Goal: Task Accomplishment & Management: Manage account settings

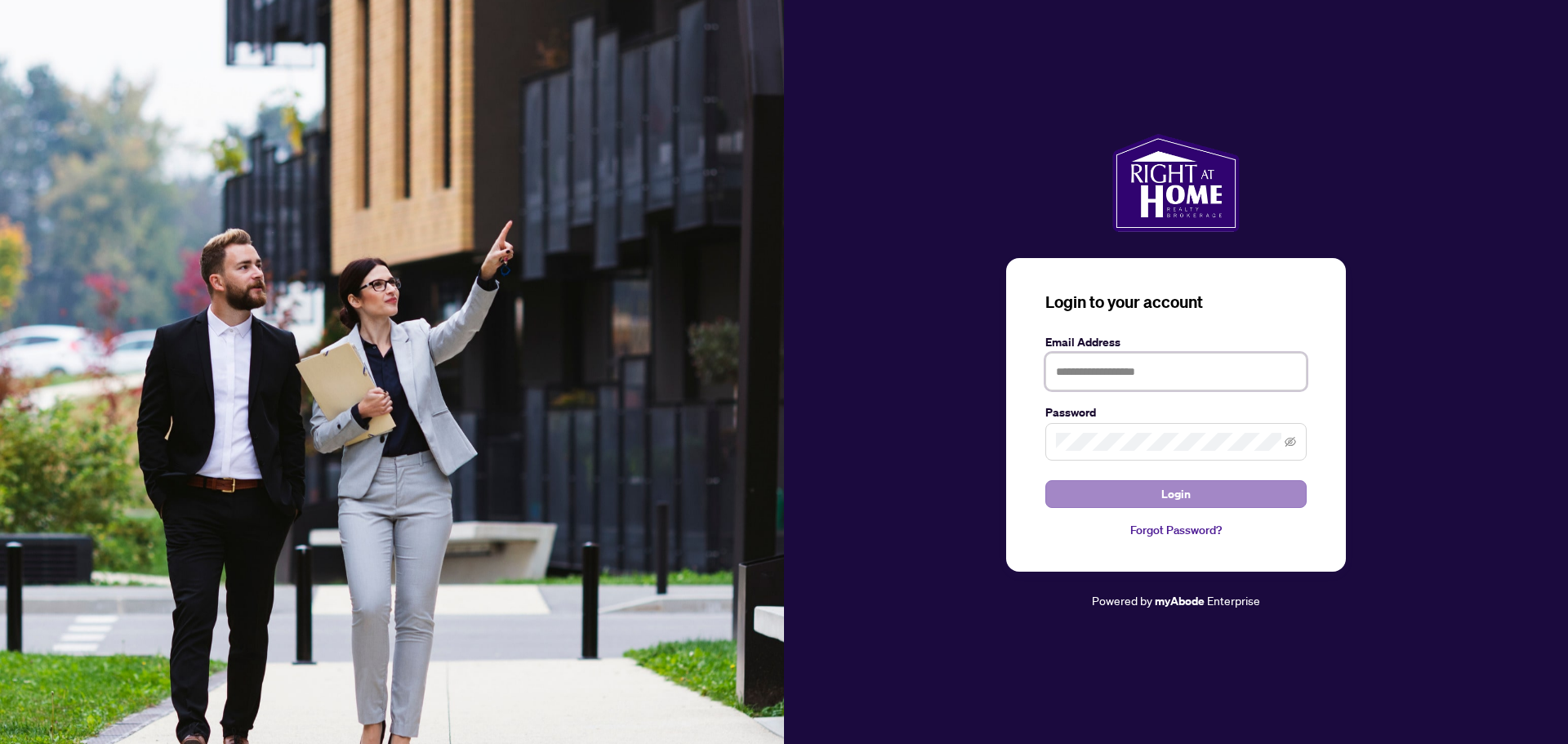
type input "**********"
click at [1289, 486] on button "Login" at bounding box center [1176, 494] width 261 height 28
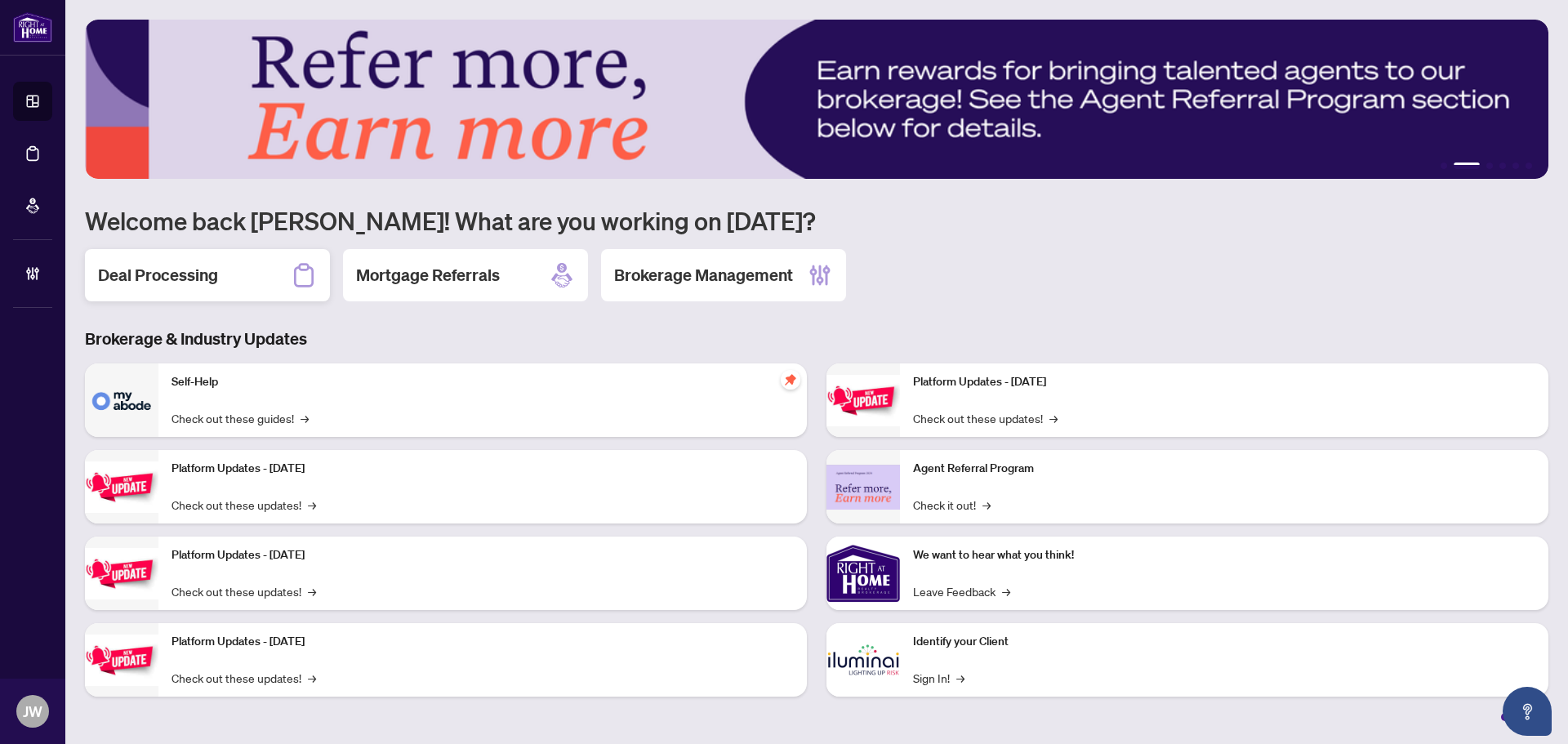
click at [272, 286] on div "Deal Processing" at bounding box center [207, 275] width 245 height 53
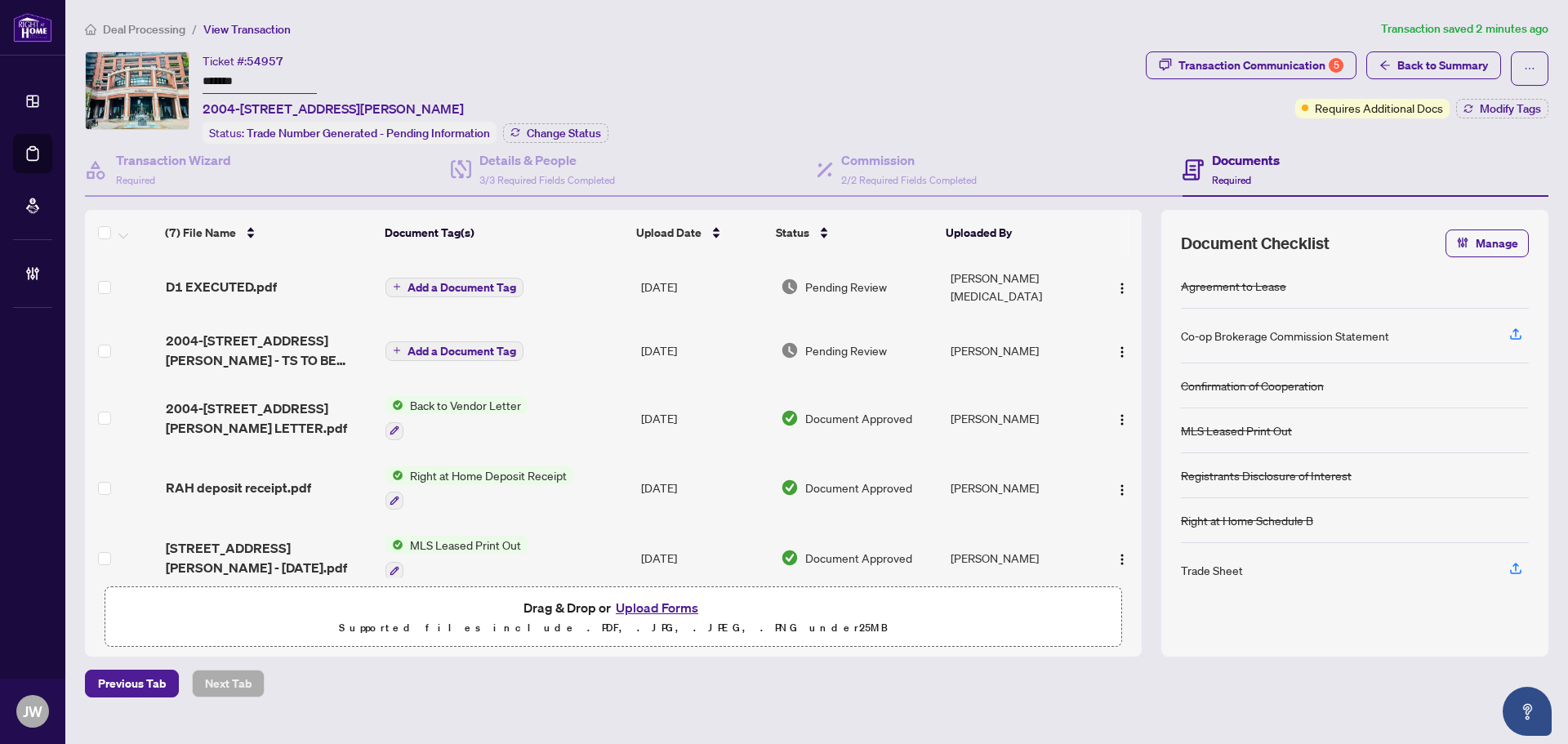
click at [957, 282] on td "[PERSON_NAME][MEDICAL_DATA]" at bounding box center [1018, 286] width 150 height 62
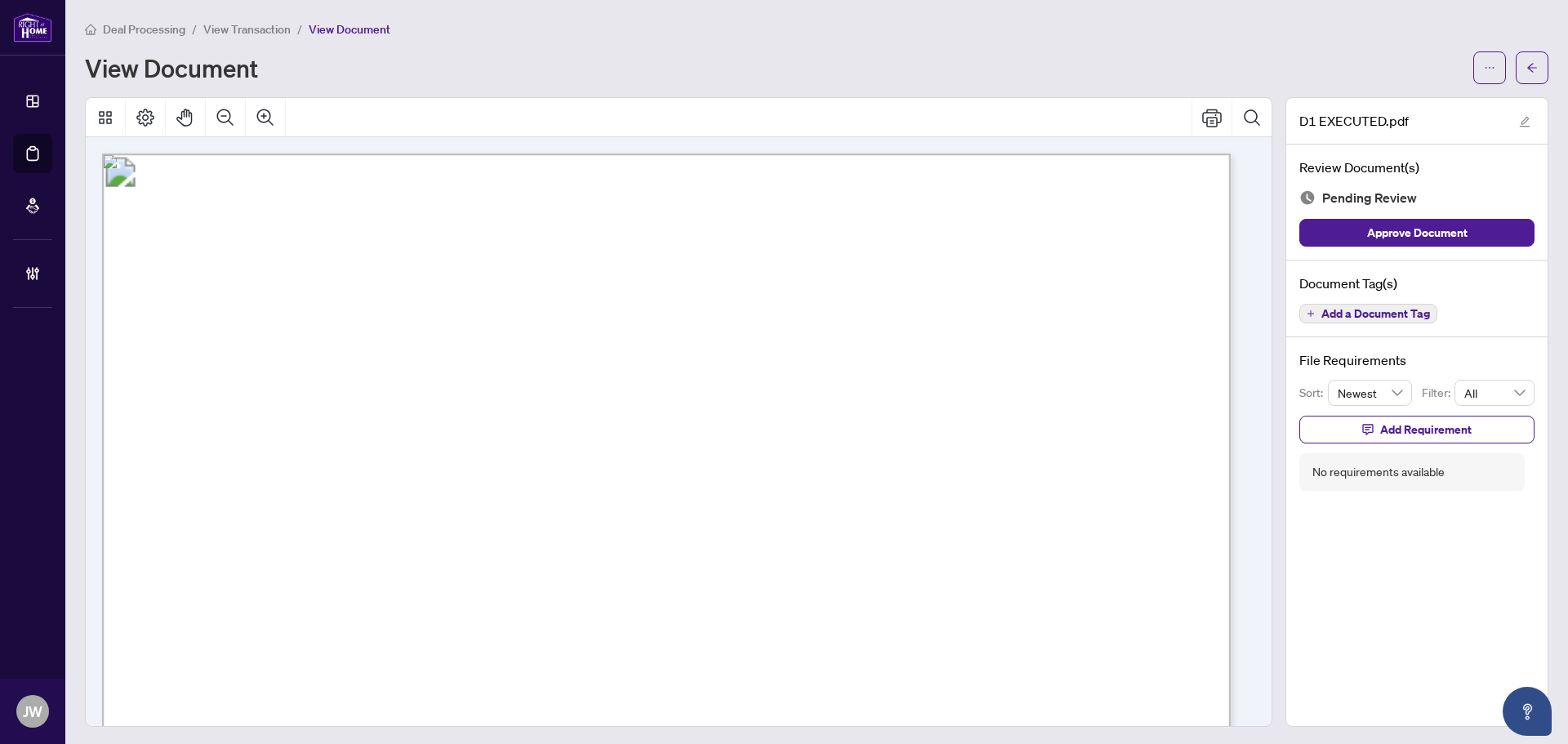
click at [1416, 318] on span "Add a Document Tag" at bounding box center [1375, 313] width 109 height 11
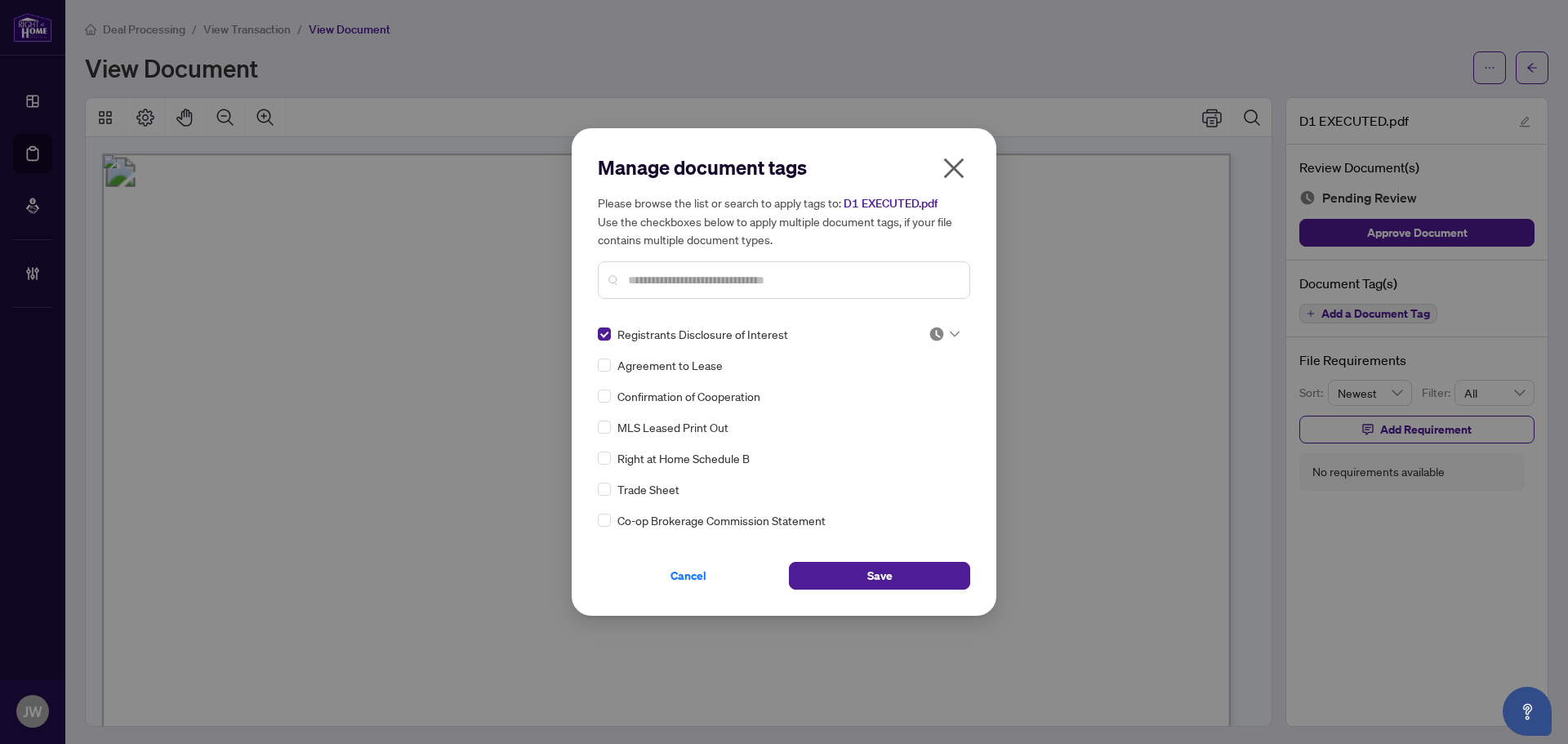
click at [936, 333] on img at bounding box center [936, 333] width 17 height 17
click at [930, 410] on div "Approved" at bounding box center [889, 414] width 104 height 18
click at [923, 568] on button "Save" at bounding box center [879, 576] width 181 height 28
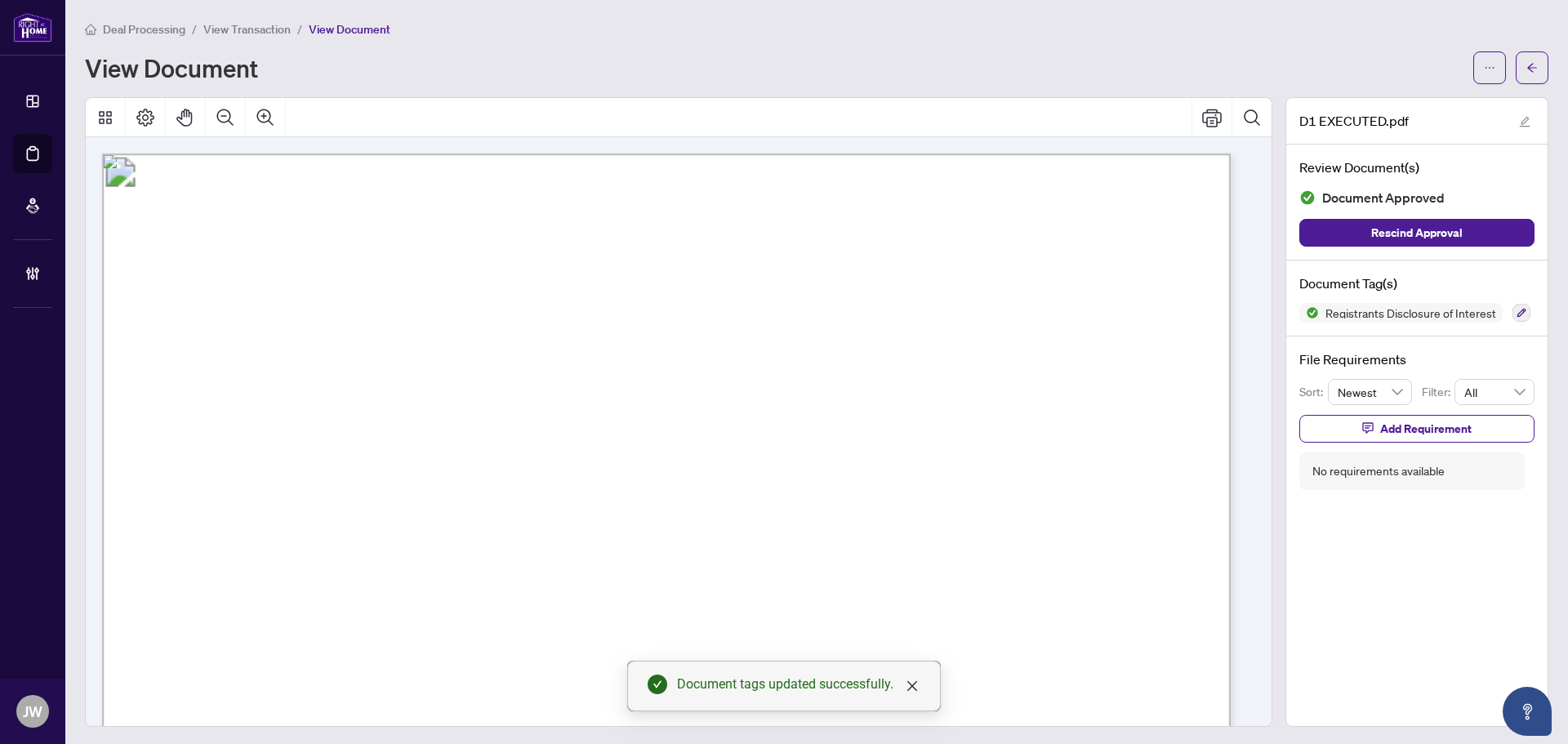
click at [272, 31] on span "View Transaction" at bounding box center [247, 29] width 88 height 15
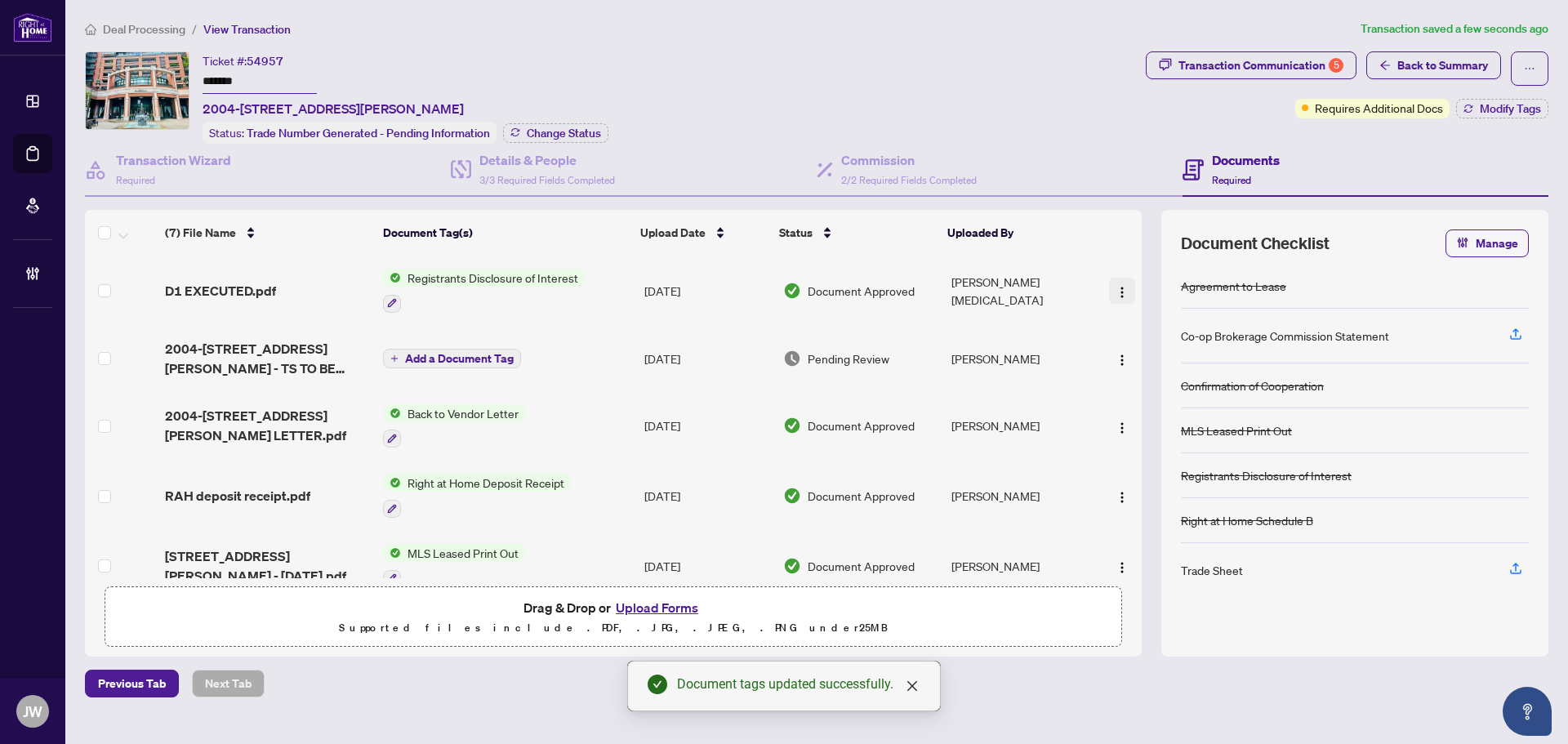
click at [1115, 291] on img "button" at bounding box center [1122, 291] width 13 height 13
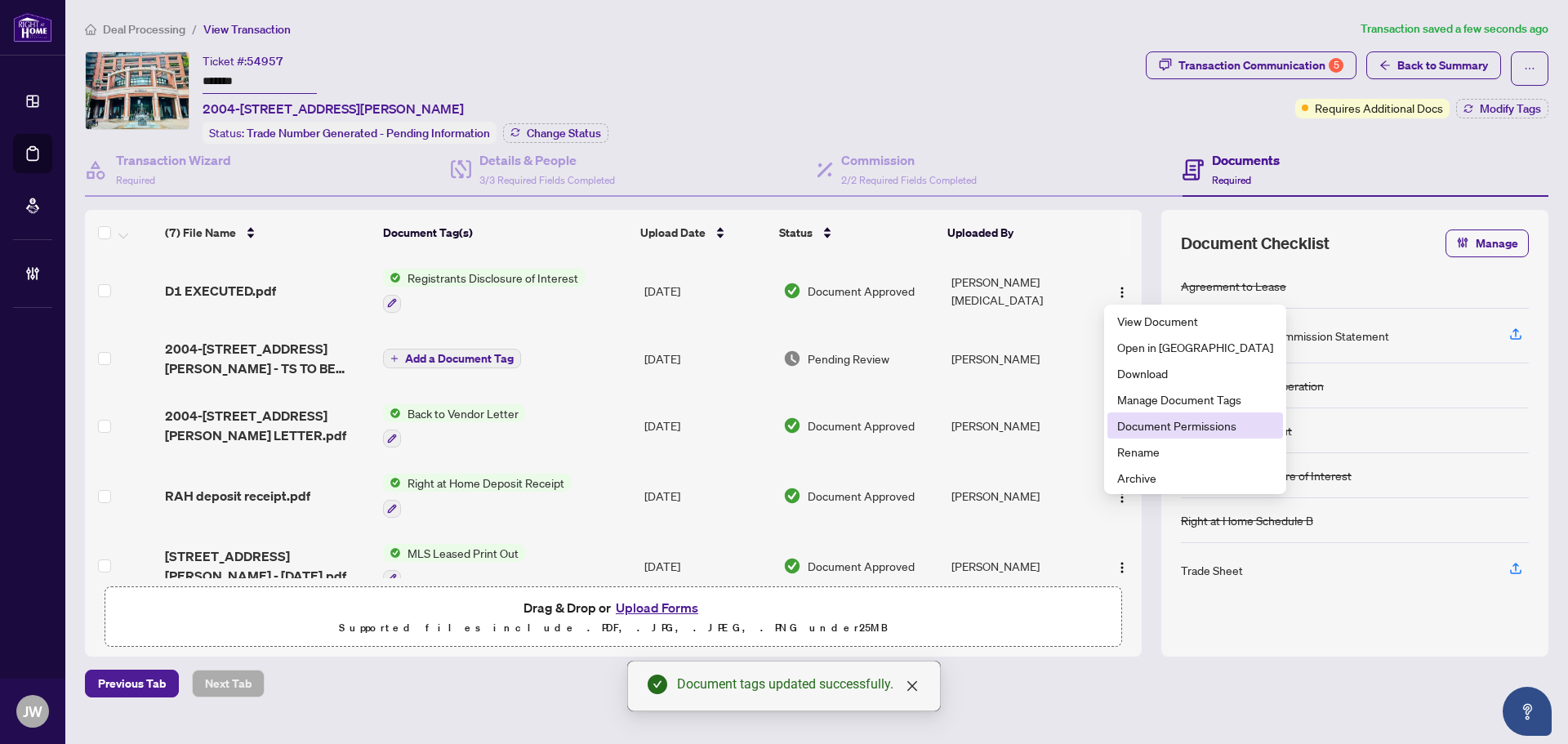
click at [1168, 426] on span "Document Permissions" at bounding box center [1195, 425] width 156 height 18
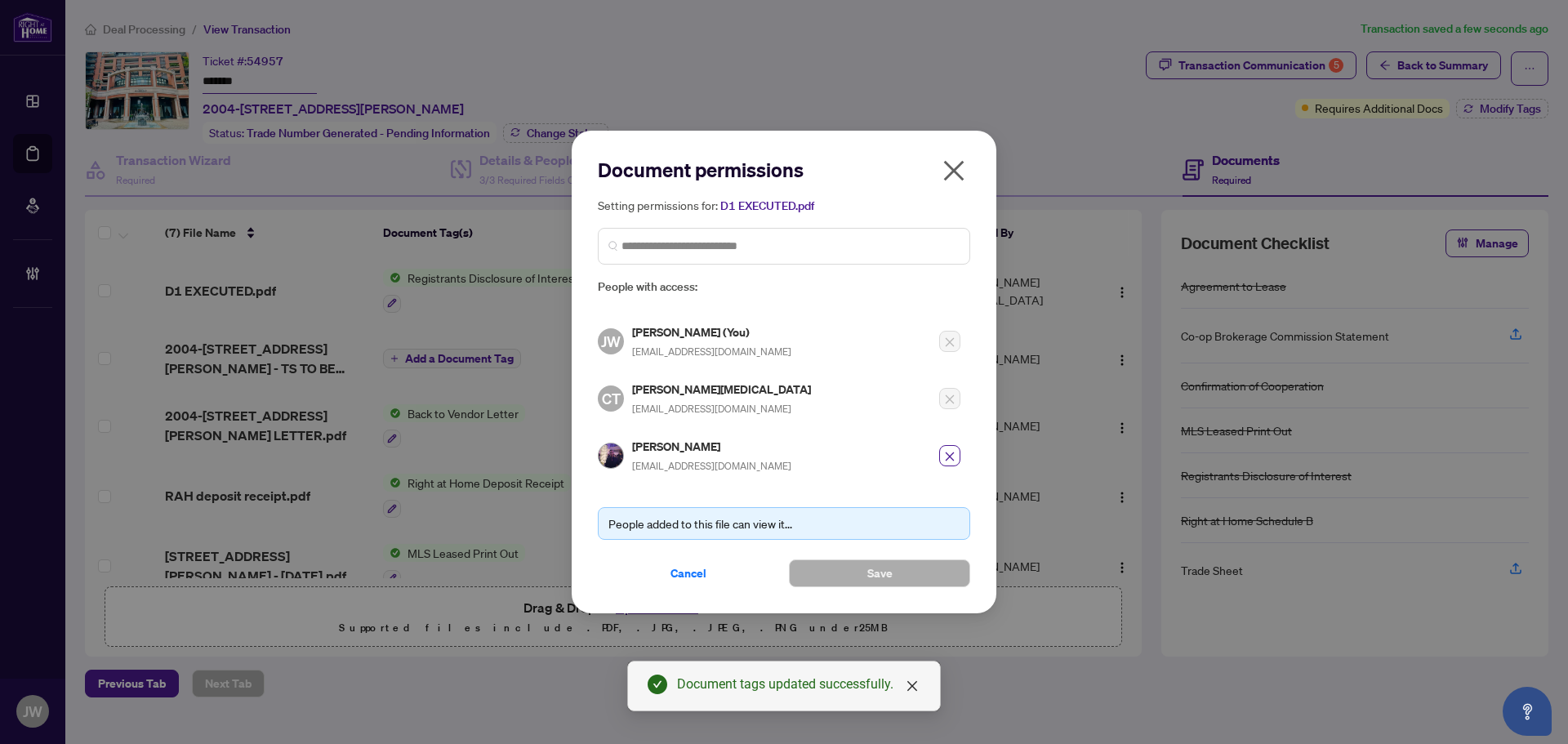
click at [961, 170] on icon "close" at bounding box center [953, 171] width 26 height 26
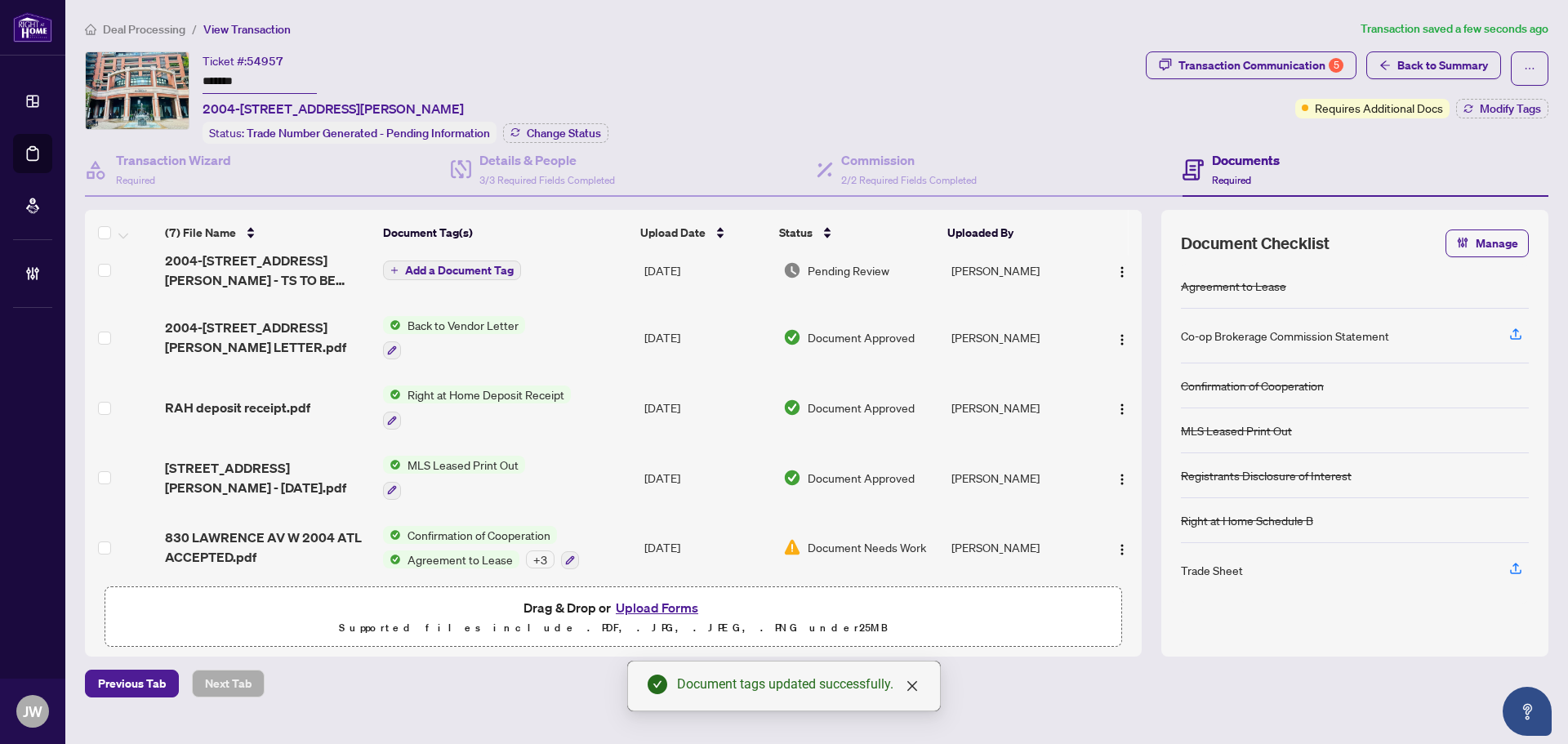
scroll to position [149, 0]
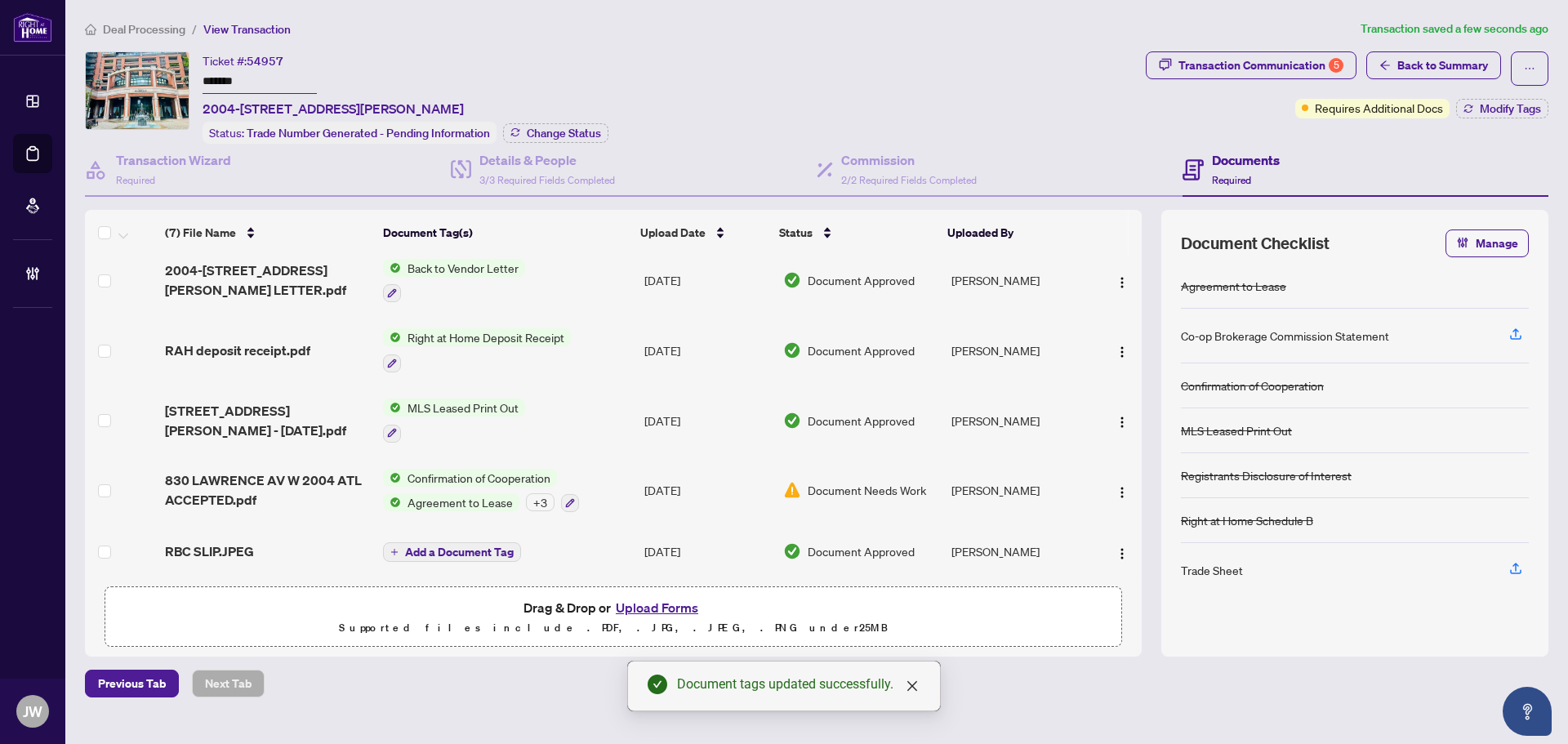
click at [543, 498] on div "+ 3" at bounding box center [540, 502] width 29 height 18
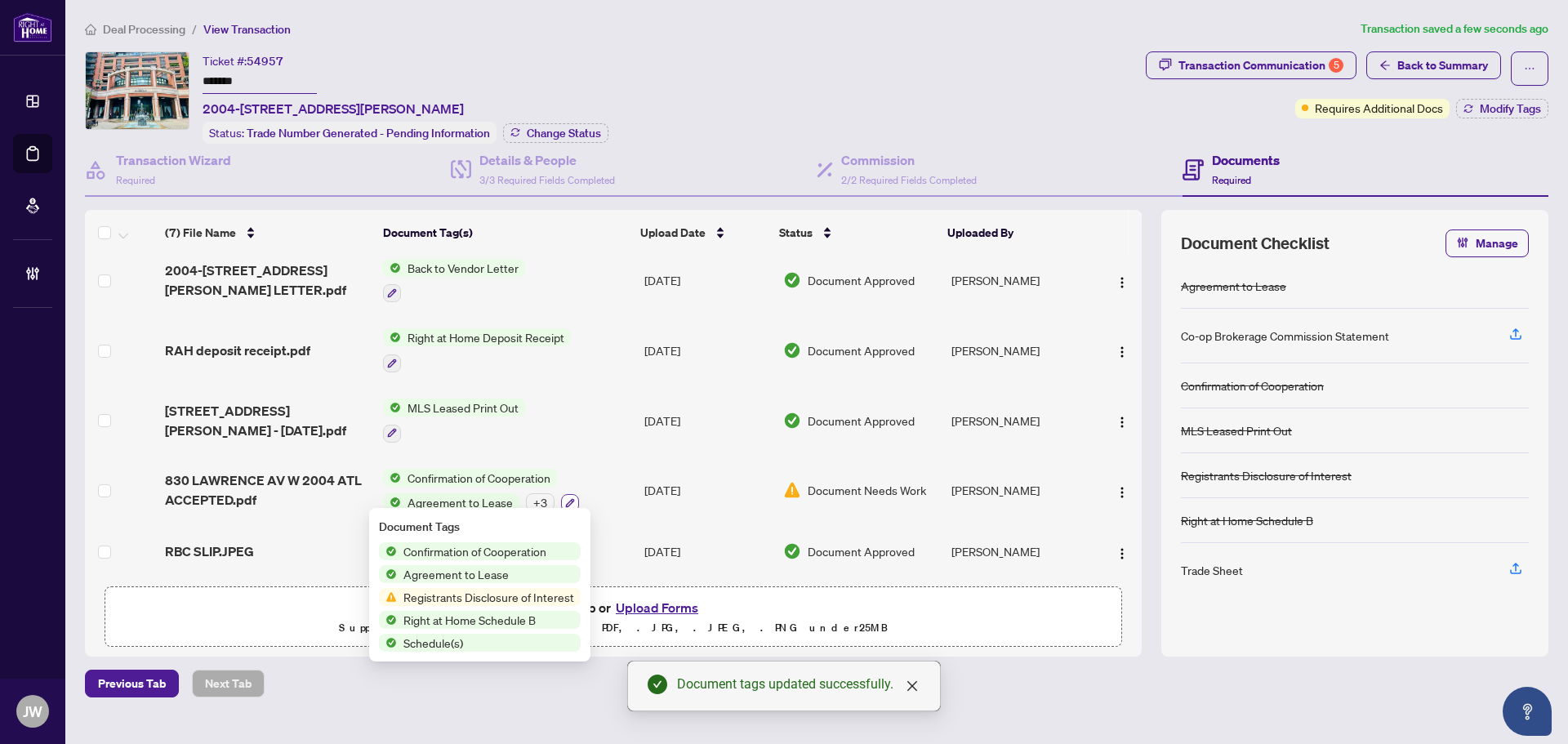
click at [561, 494] on button "button" at bounding box center [570, 502] width 18 height 18
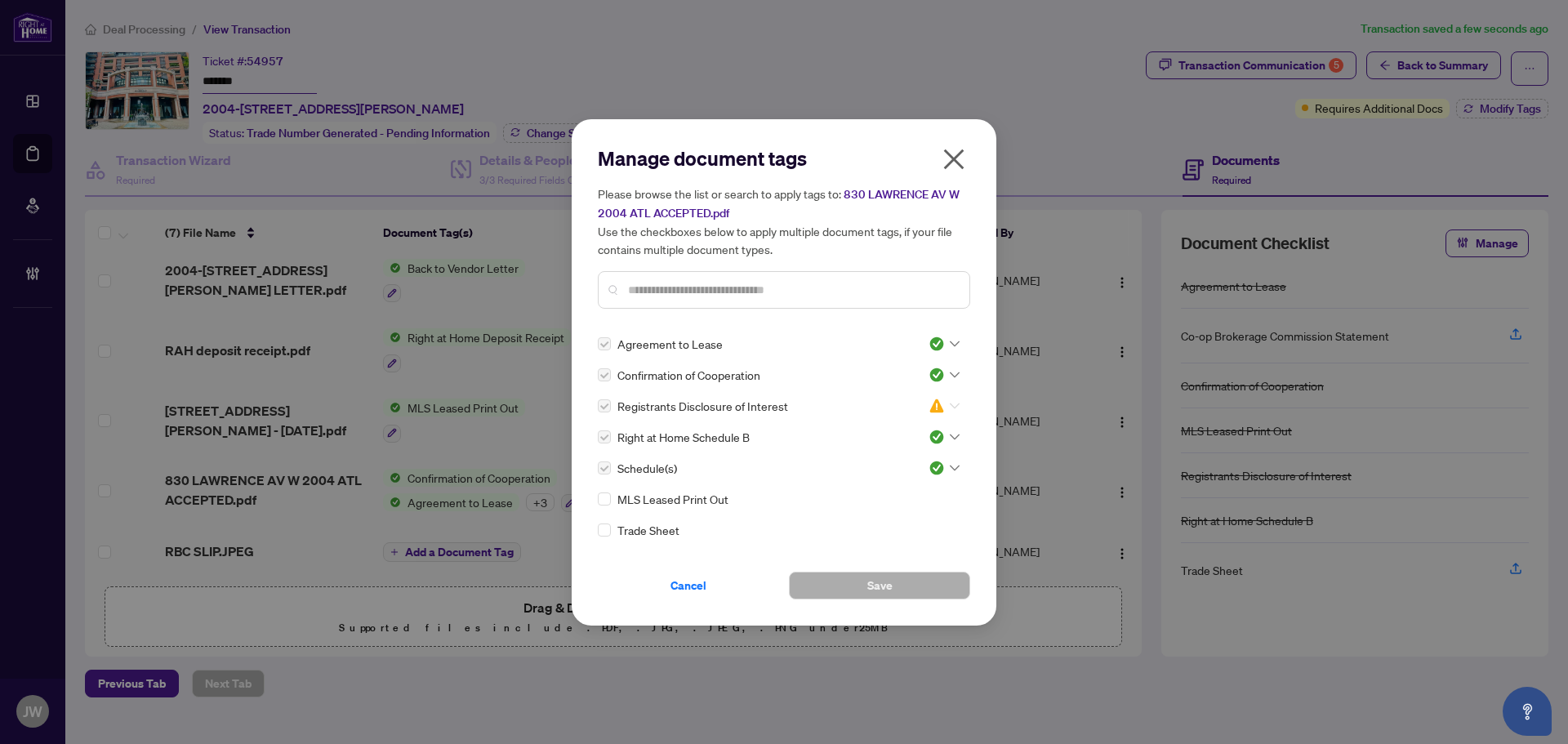
click at [933, 404] on img at bounding box center [936, 405] width 17 height 17
click at [933, 425] on div "Pending Review" at bounding box center [889, 432] width 104 height 18
click at [868, 574] on span "Save" at bounding box center [879, 586] width 25 height 26
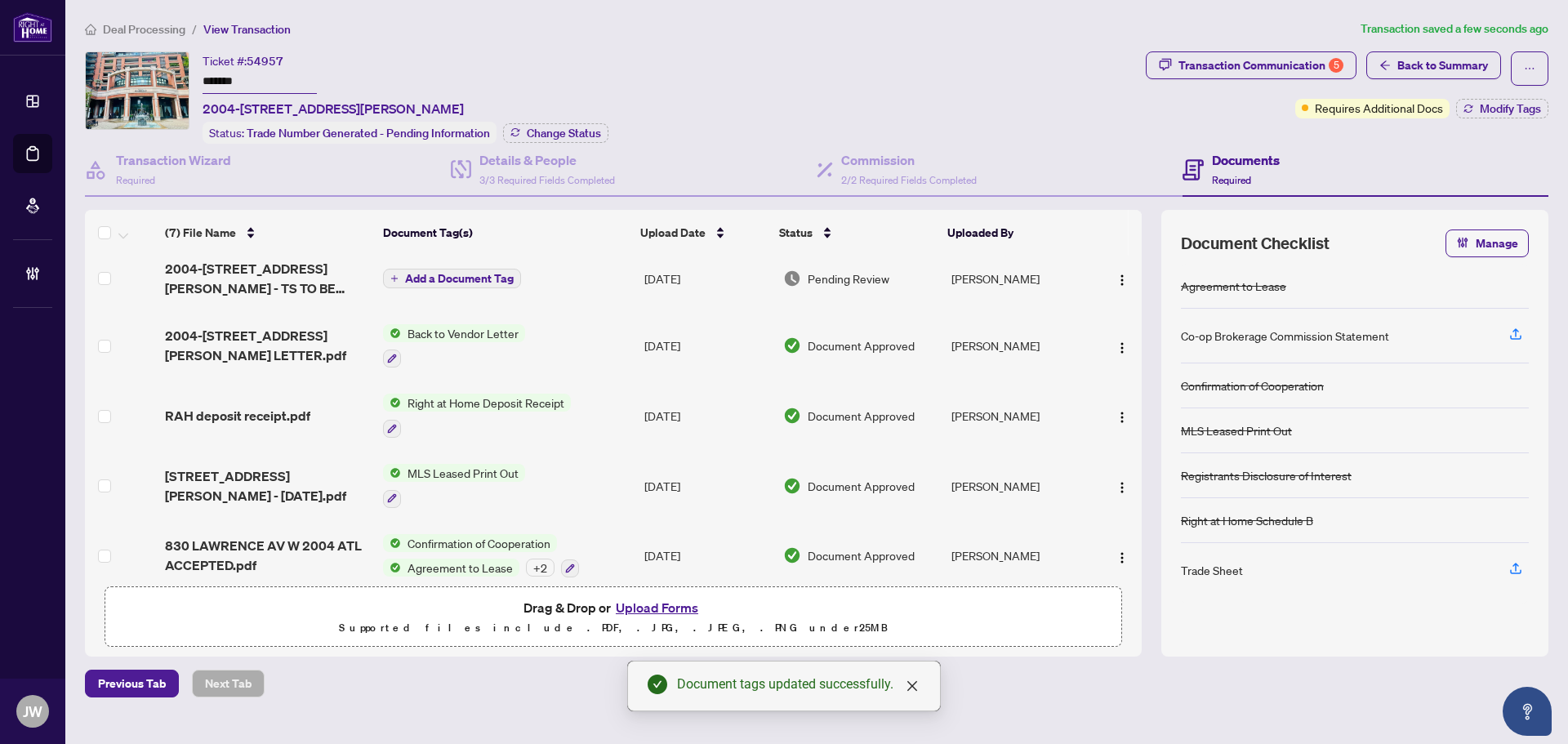
scroll to position [0, 0]
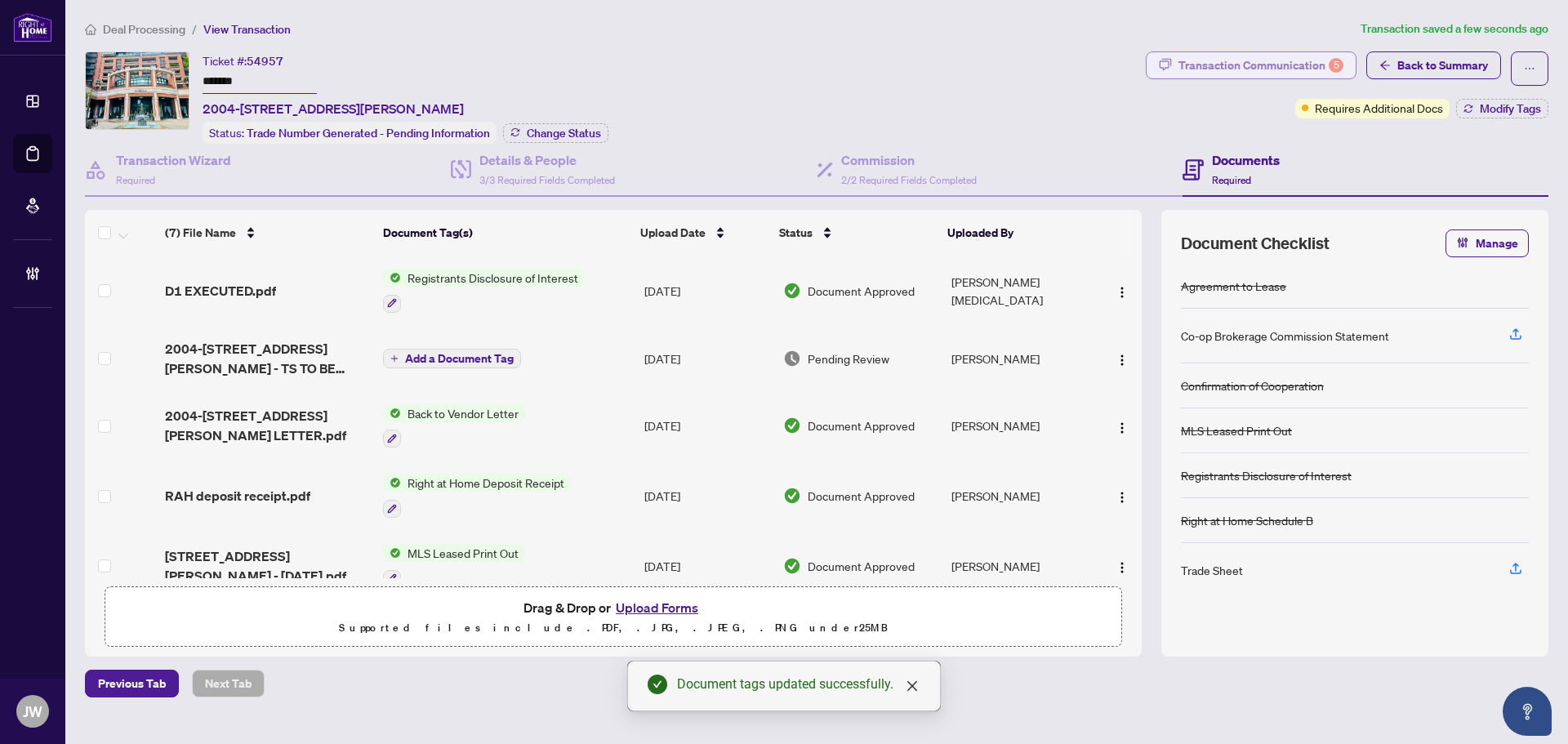
click at [1288, 67] on div "Transaction Communication 5" at bounding box center [1261, 66] width 165 height 26
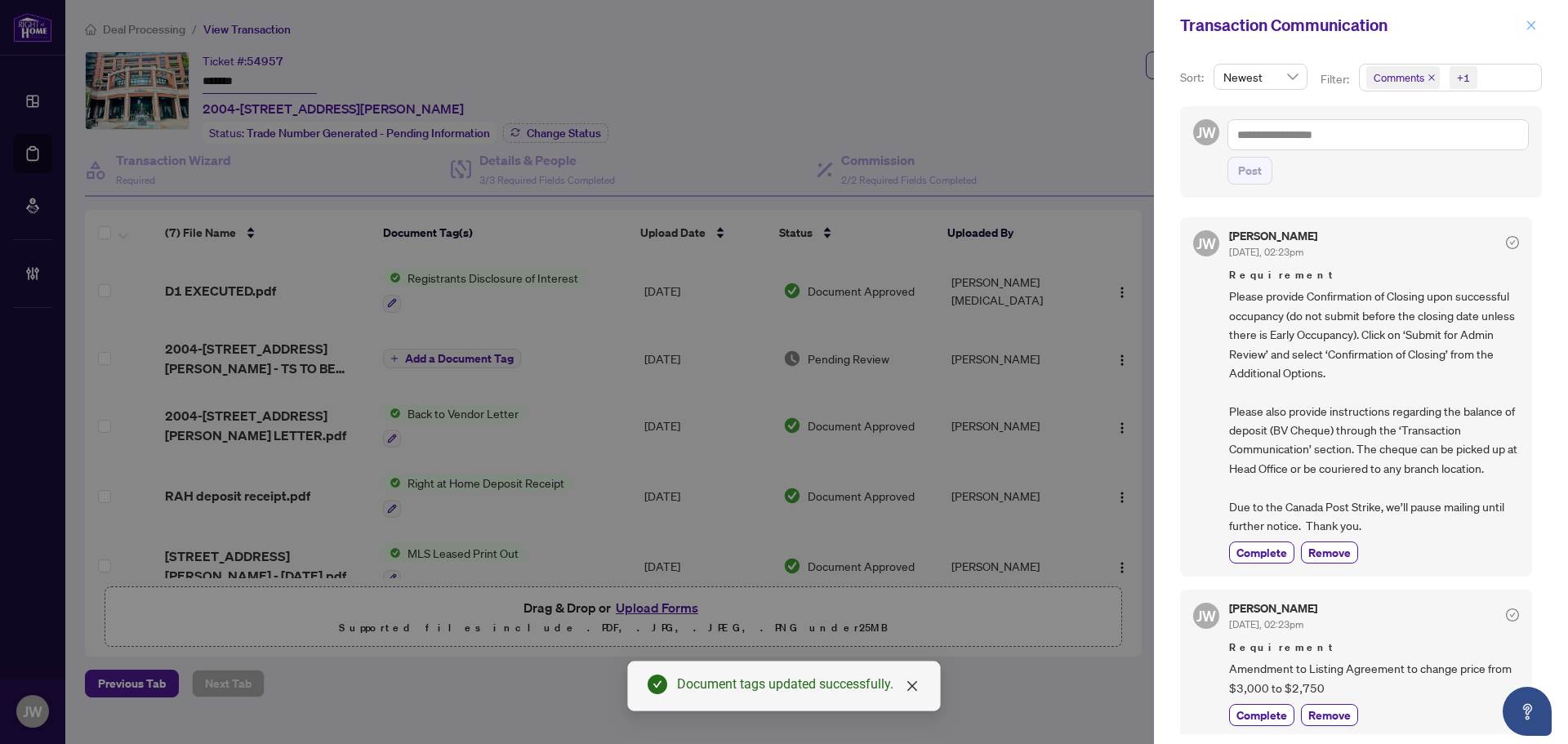
click at [1539, 26] on button "button" at bounding box center [1530, 25] width 21 height 19
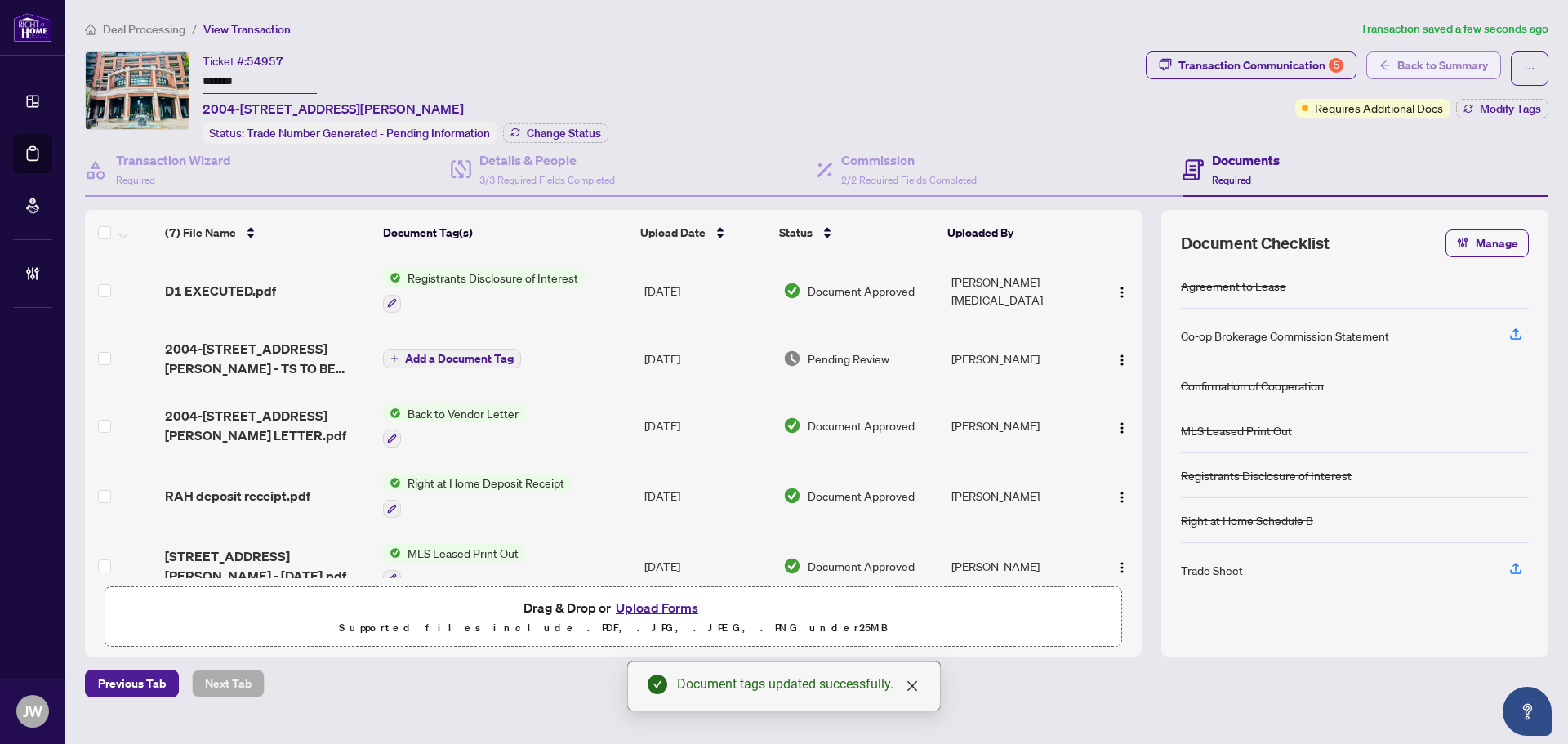
click at [1431, 56] on span "Back to Summary" at bounding box center [1443, 66] width 91 height 26
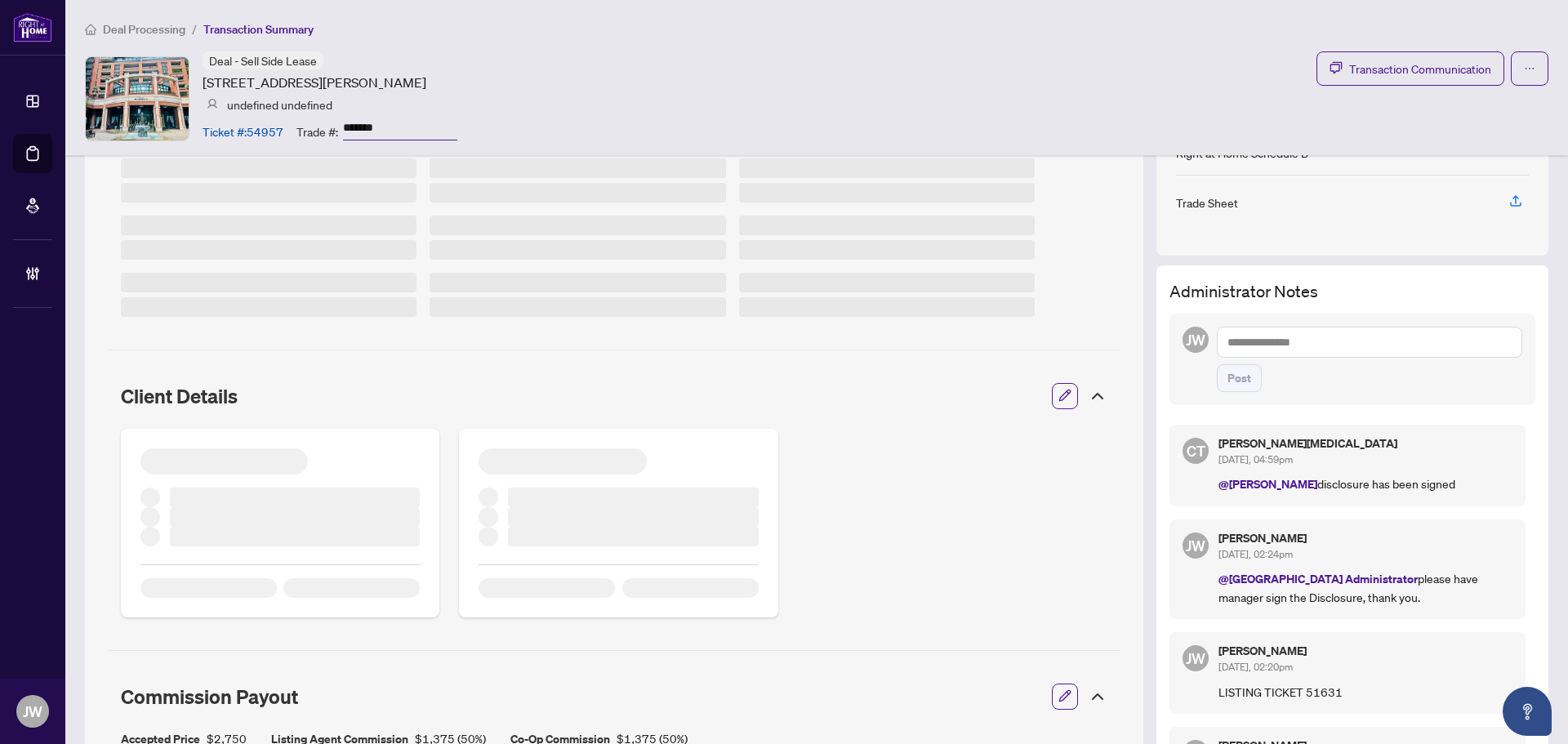
scroll to position [326, 0]
